Goal: Task Accomplishment & Management: Use online tool/utility

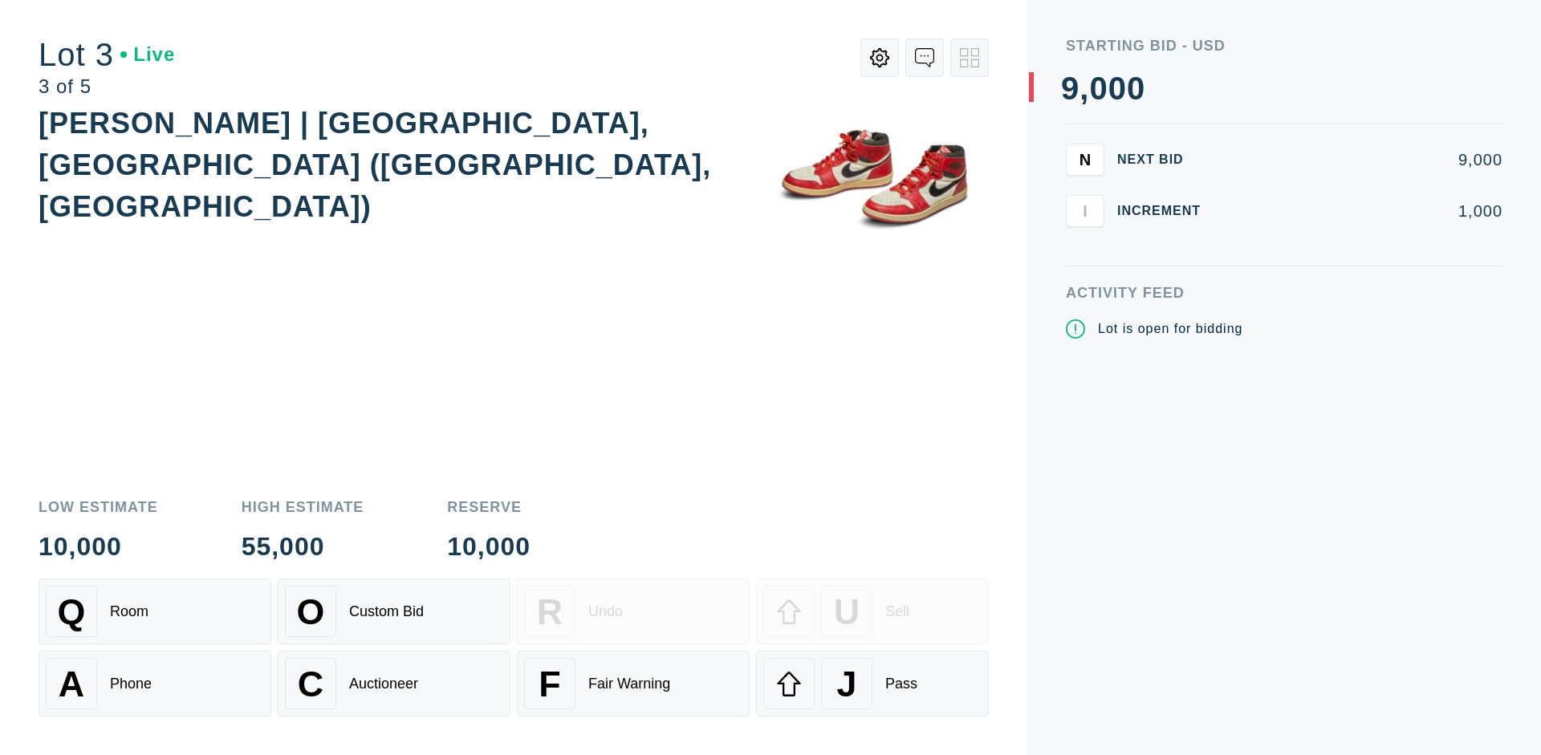
click at [872, 684] on div "J Pass" at bounding box center [872, 683] width 218 height 51
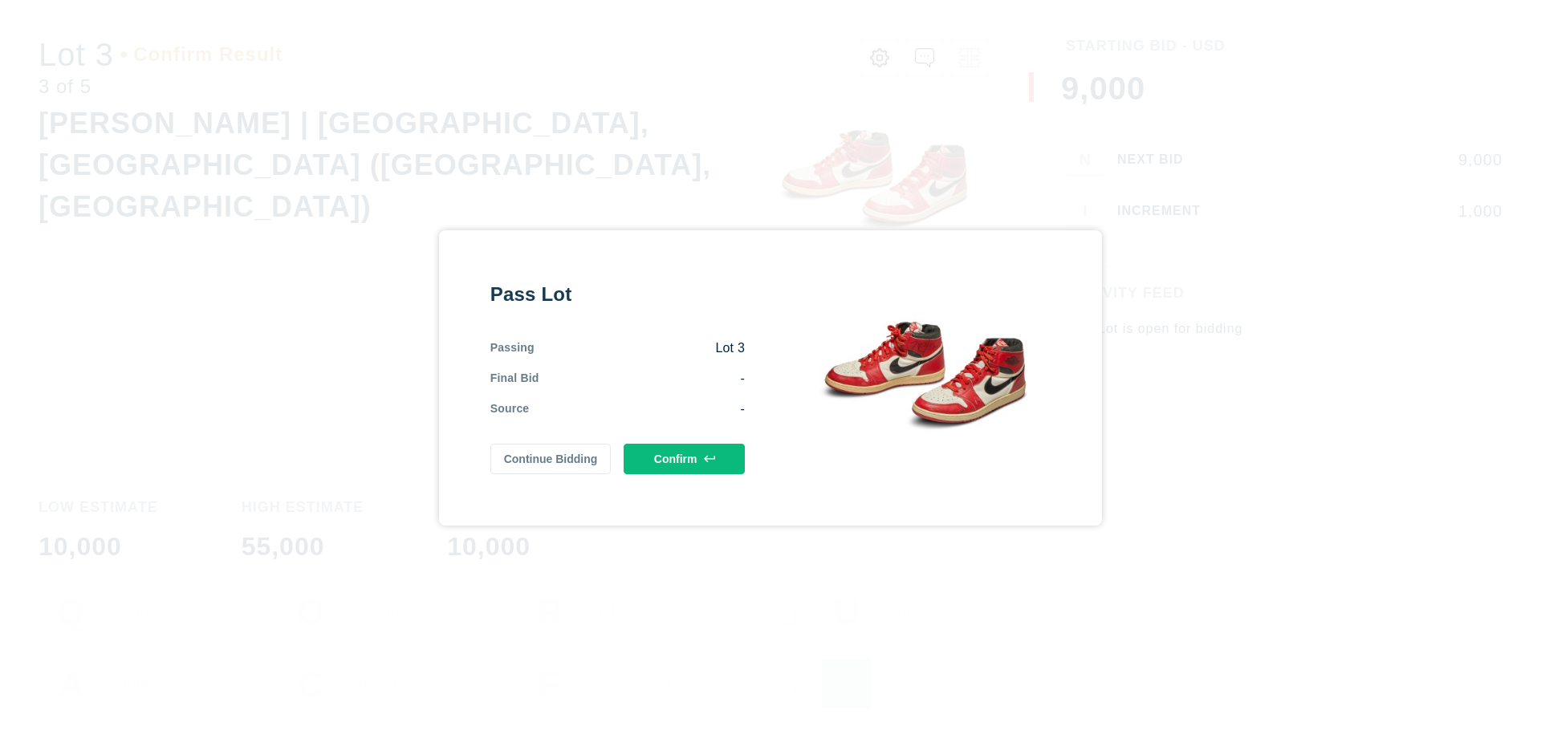
click at [684, 458] on button "Confirm" at bounding box center [683, 459] width 121 height 30
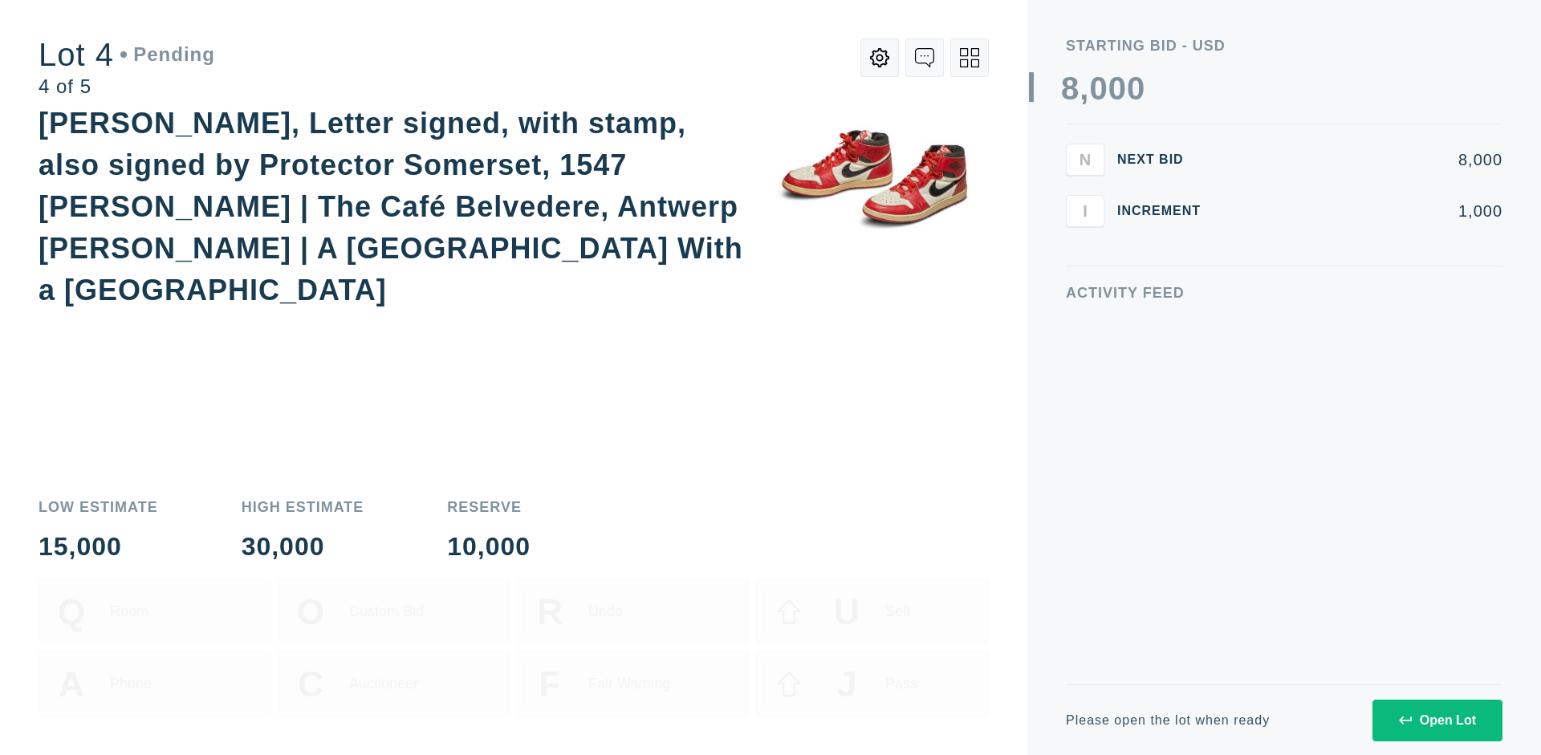
click at [969, 58] on icon at bounding box center [969, 57] width 19 height 19
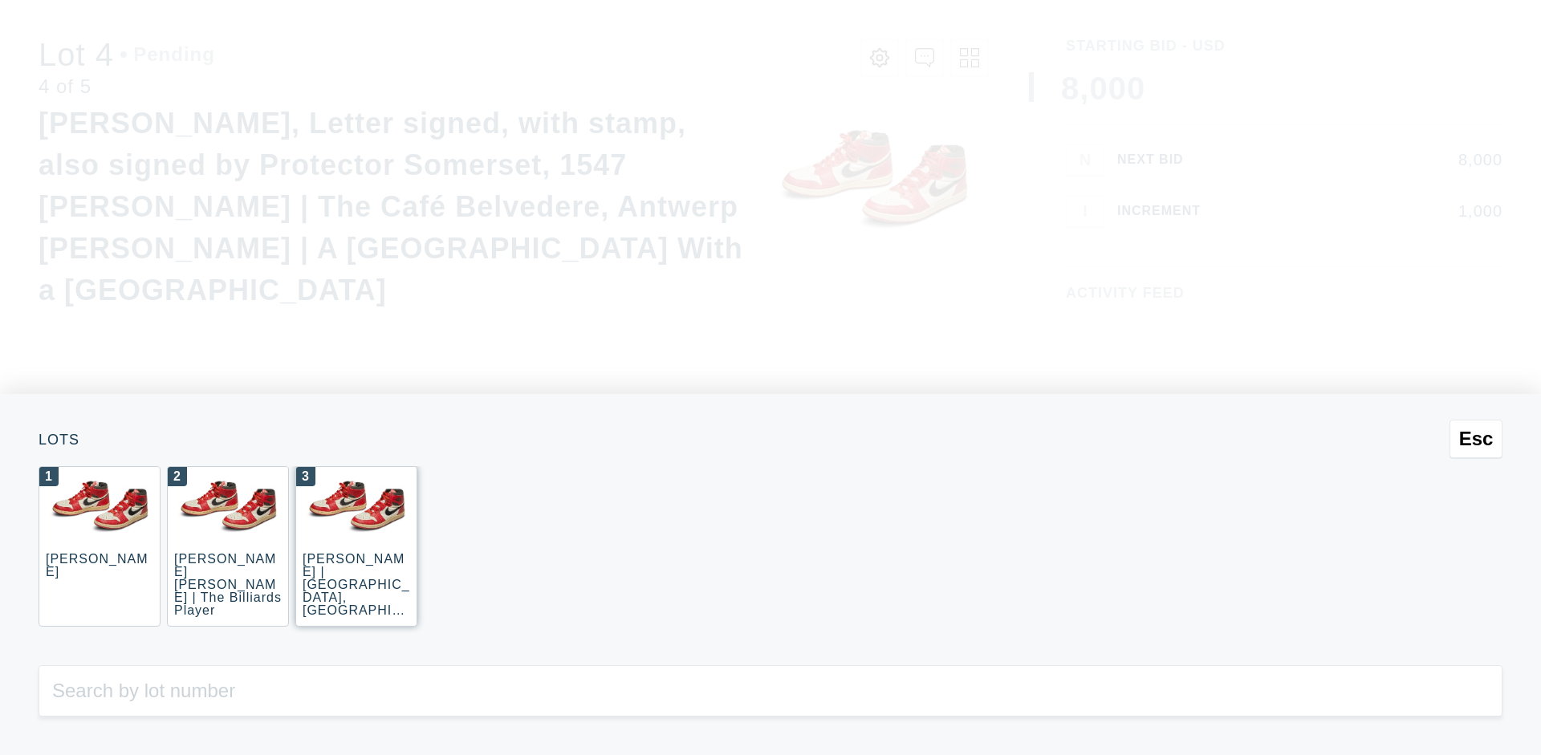
click at [356, 546] on div "3 JOAQUÍN SOROLLA | La Caleta, Málaga (La Caleta Beach, Málaga)" at bounding box center [356, 546] width 122 height 160
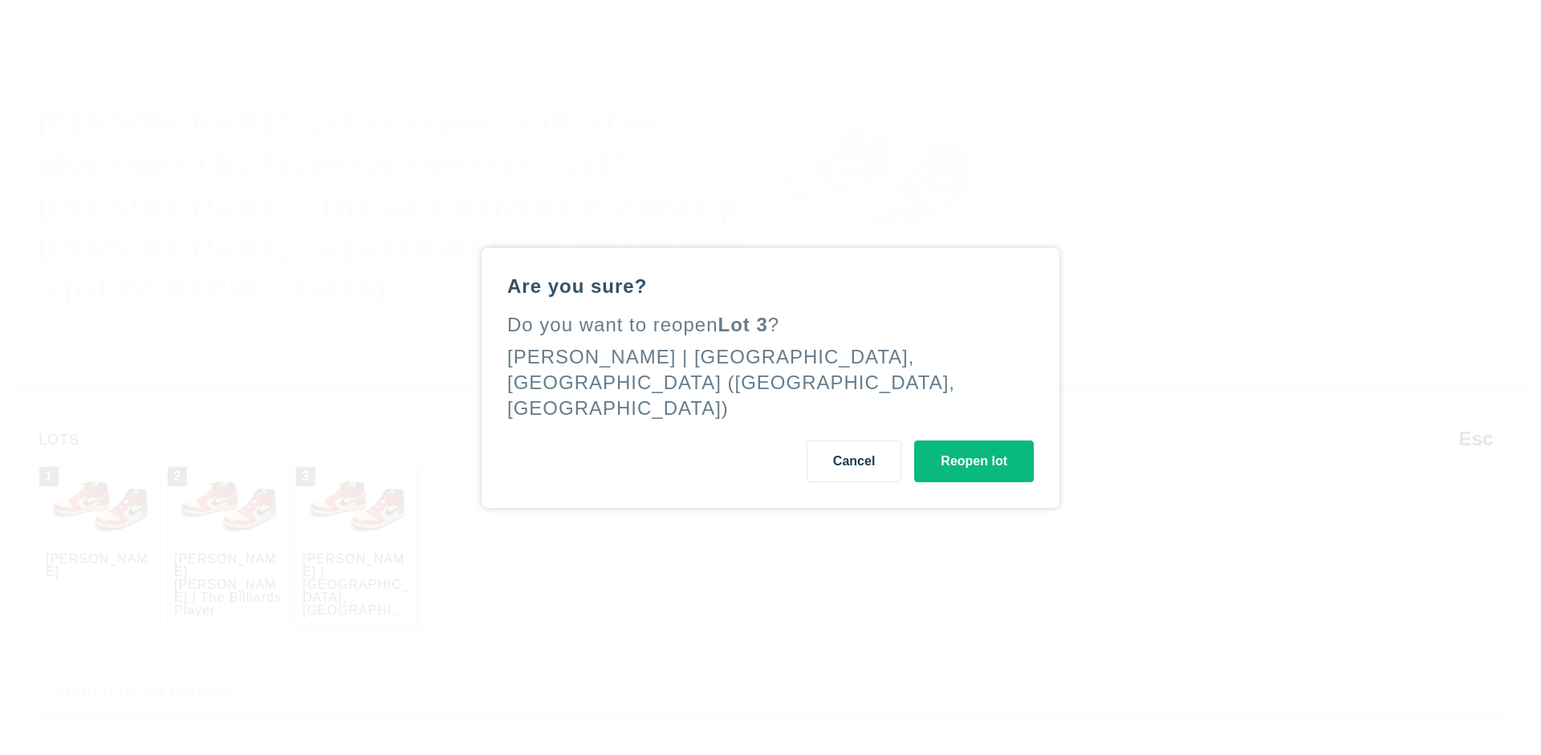
click at [973, 448] on button "Reopen lot" at bounding box center [974, 462] width 120 height 42
